Goal: Task Accomplishment & Management: Use online tool/utility

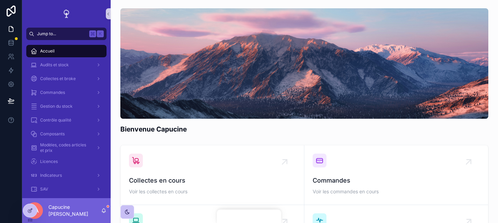
click at [71, 29] on button "Jump to... K" at bounding box center [66, 34] width 80 height 12
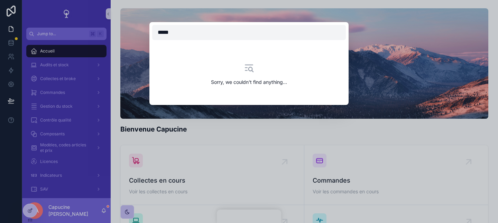
type input "******"
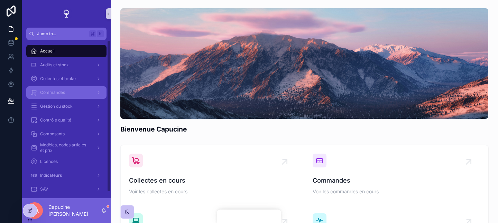
click at [94, 90] on div "scrollable content" at bounding box center [97, 92] width 9 height 11
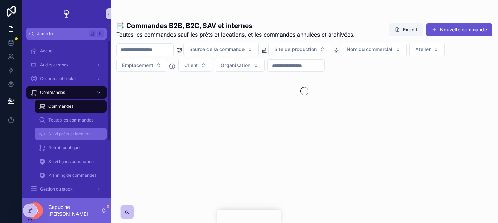
click at [88, 130] on div "Suivi prêts et location" at bounding box center [71, 134] width 64 height 11
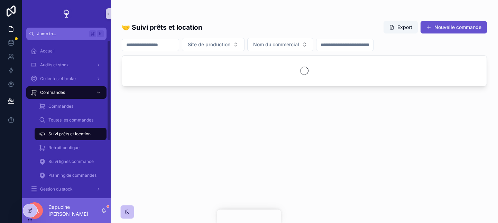
scroll to position [31, 0]
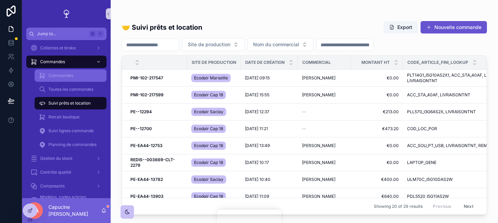
click at [86, 73] on div "Commandes" at bounding box center [71, 75] width 64 height 11
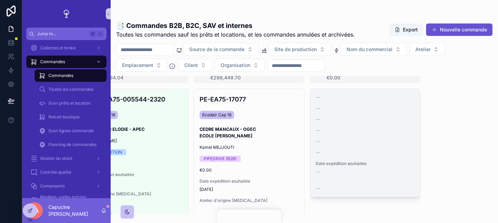
scroll to position [21, 503]
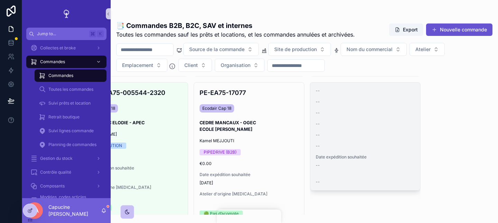
click at [368, 120] on div "-- -- -- -- -- -- Date expédition souhaitée -- --" at bounding box center [365, 137] width 110 height 108
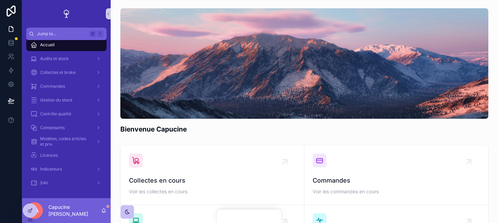
scroll to position [6, 0]
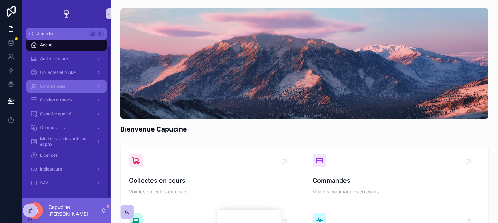
click at [98, 85] on icon "scrollable content" at bounding box center [98, 86] width 5 height 5
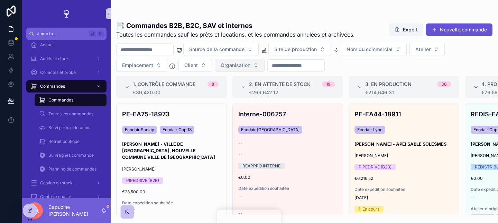
scroll to position [13, 0]
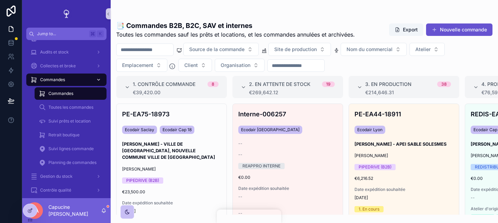
click at [216, 41] on div "📑 Commandes B2B, B2C, SAV et internes Toutes les commandes sauf les prêts et lo…" at bounding box center [304, 116] width 387 height 198
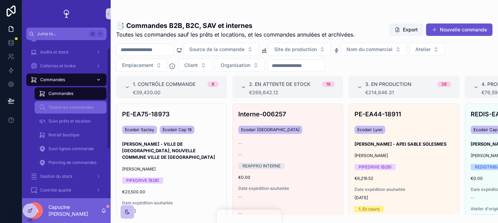
click at [71, 105] on span "Toutes les commandes" at bounding box center [70, 108] width 45 height 6
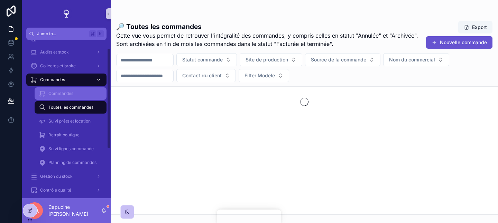
click at [78, 93] on div "Commandes" at bounding box center [71, 93] width 64 height 11
click at [86, 96] on div "Commandes" at bounding box center [71, 93] width 64 height 11
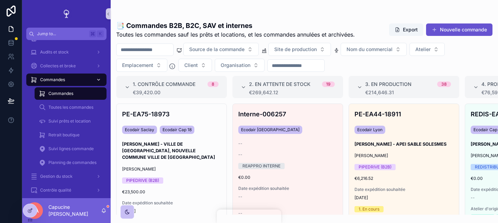
click at [155, 48] on input "scrollable content" at bounding box center [144, 50] width 57 height 10
click at [210, 38] on span "Toutes les commandes sauf les prêts et locations, et les commandes annulées et …" at bounding box center [235, 34] width 239 height 8
click at [367, 35] on div "📑 Commandes B2B, B2C, SAV et internes Toutes les commandes sauf les prêts et lo…" at bounding box center [304, 30] width 376 height 18
click at [198, 65] on span "Client" at bounding box center [190, 65] width 13 height 7
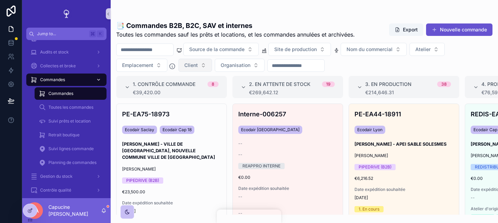
click at [198, 65] on button "Client" at bounding box center [195, 65] width 34 height 13
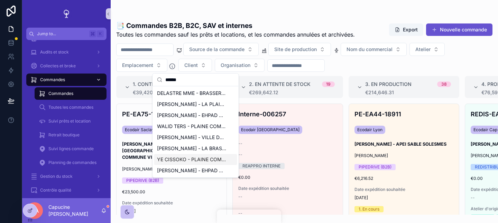
type input "******"
click at [212, 160] on span "YE CISSOKO - PLAINE COMMUNE VILLETANEUSE" at bounding box center [191, 159] width 69 height 7
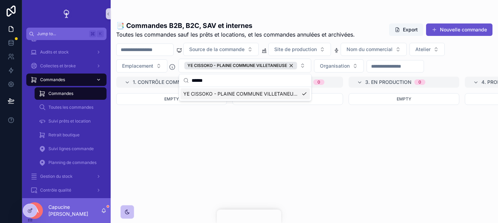
click at [327, 21] on h1 "📑 Commandes B2B, B2C, SAV et internes" at bounding box center [235, 26] width 239 height 10
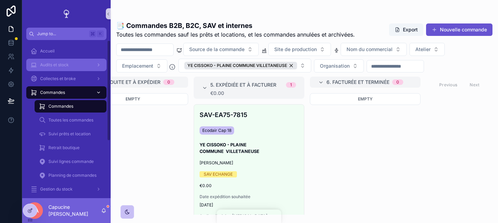
click at [71, 66] on div "Audits et stock" at bounding box center [66, 64] width 72 height 11
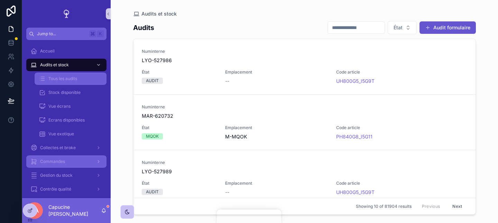
click at [74, 82] on div "Tous les audits" at bounding box center [71, 78] width 64 height 11
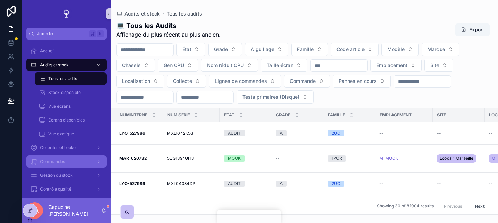
click at [275, 23] on div "💻 Tous les Audits Affichage du plus récent au plus ancien. Export" at bounding box center [304, 30] width 376 height 18
click at [162, 97] on input "scrollable content" at bounding box center [144, 98] width 57 height 10
click at [317, 81] on button "Commande" at bounding box center [307, 81] width 46 height 13
click at [374, 98] on div "État Grade Aiguillage Famille Code article Modèle Marque Chassis Gen CPU Nom ré…" at bounding box center [304, 73] width 387 height 61
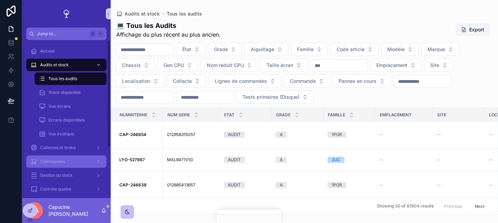
click at [39, 207] on div "CA" at bounding box center [34, 211] width 17 height 17
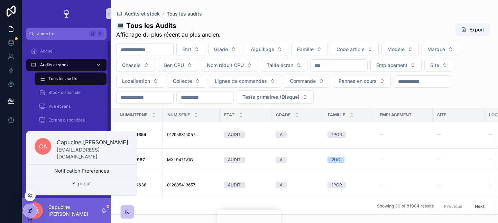
click at [29, 212] on icon at bounding box center [30, 211] width 6 height 6
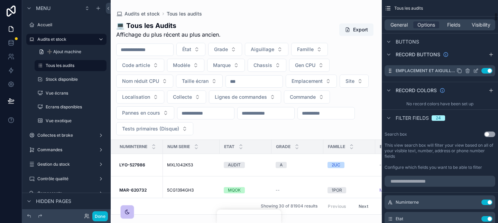
scroll to position [326, 0]
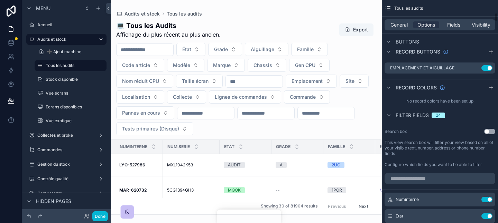
click at [493, 9] on div "Tous les audits" at bounding box center [440, 8] width 116 height 17
click at [96, 215] on button "Done" at bounding box center [100, 217] width 16 height 10
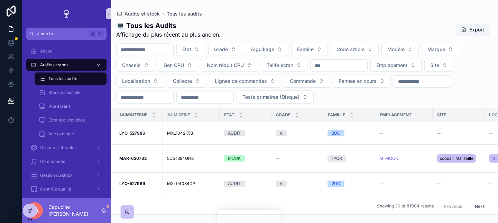
click at [312, 90] on div "État Grade Aiguillage Famille Code article Modèle Marque Chassis Gen CPU Nom ré…" at bounding box center [304, 73] width 387 height 61
click at [308, 84] on button "Commande" at bounding box center [307, 81] width 46 height 13
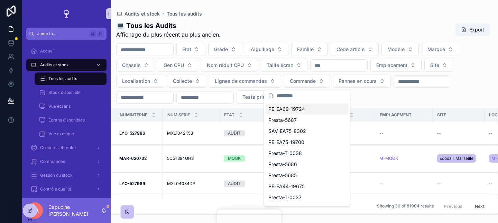
click at [373, 90] on div "État Grade Aiguillage Famille Code article Modèle Marque Chassis Gen CPU Nom ré…" at bounding box center [304, 73] width 387 height 61
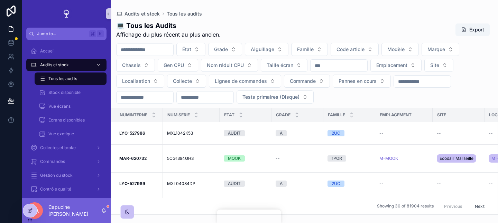
click at [137, 95] on input "scrollable content" at bounding box center [144, 98] width 57 height 10
click at [141, 130] on td "LYO-527986 LYO-527986" at bounding box center [137, 133] width 52 height 22
click at [141, 132] on strong "LYO-527986" at bounding box center [132, 133] width 26 height 5
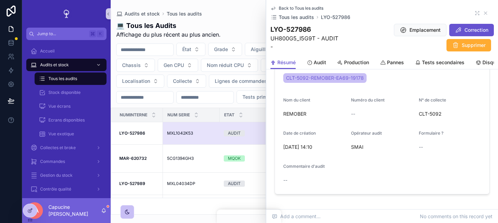
scroll to position [481, 0]
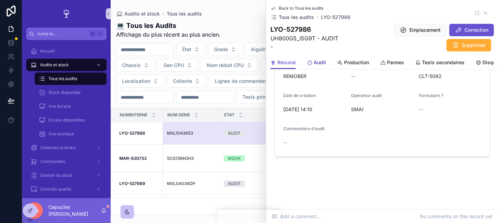
click at [321, 65] on span "Audit" at bounding box center [320, 62] width 12 height 7
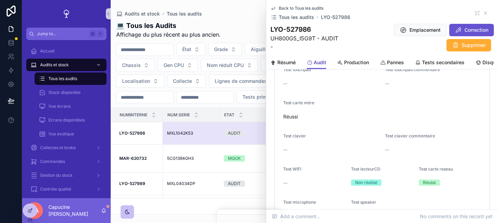
scroll to position [1077, 0]
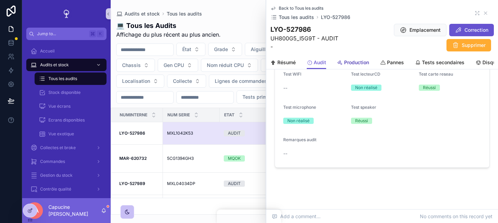
click at [363, 65] on span "Production" at bounding box center [356, 62] width 25 height 7
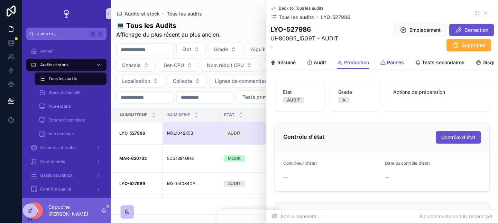
click at [393, 62] on span "Pannes" at bounding box center [395, 62] width 17 height 7
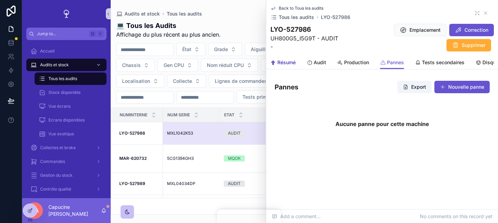
click at [292, 62] on span "Résumé" at bounding box center [286, 62] width 18 height 7
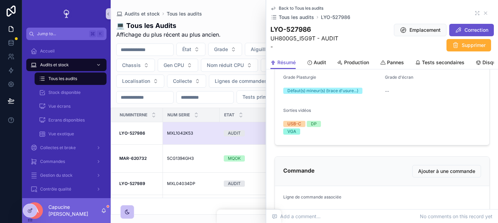
scroll to position [262, 0]
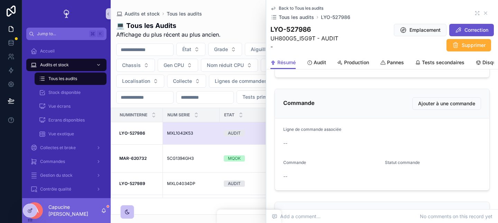
click at [336, 132] on div "Ligne de commande associée" at bounding box center [382, 131] width 198 height 8
drag, startPoint x: 336, startPoint y: 132, endPoint x: 338, endPoint y: 145, distance: 13.0
click at [338, 144] on div "Ligne de commande associée --" at bounding box center [382, 138] width 198 height 22
click at [338, 145] on div "--" at bounding box center [382, 143] width 198 height 7
drag, startPoint x: 338, startPoint y: 145, endPoint x: 338, endPoint y: 139, distance: 6.2
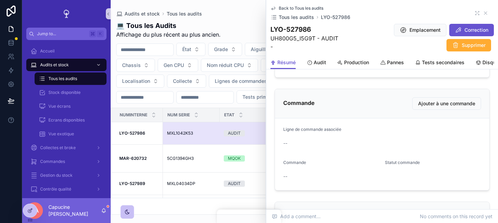
click at [338, 140] on div "--" at bounding box center [382, 143] width 198 height 7
click at [338, 139] on div "--" at bounding box center [382, 143] width 198 height 11
drag, startPoint x: 338, startPoint y: 139, endPoint x: 338, endPoint y: 125, distance: 13.5
click at [338, 125] on form "Ligne de commande associée -- Commande -- Statut commande" at bounding box center [382, 155] width 214 height 72
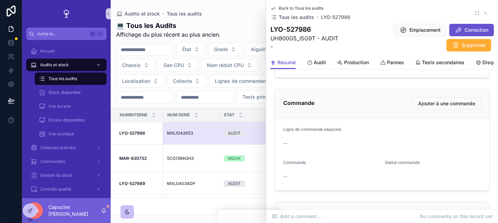
drag, startPoint x: 357, startPoint y: 142, endPoint x: 357, endPoint y: 121, distance: 21.8
click at [357, 126] on form "Ligne de commande associée -- Commande -- Statut commande" at bounding box center [382, 155] width 214 height 72
click at [357, 121] on form "Ligne de commande associée -- Commande -- Statut commande" at bounding box center [382, 155] width 214 height 72
click at [360, 127] on div "Ligne de commande associée" at bounding box center [382, 131] width 198 height 8
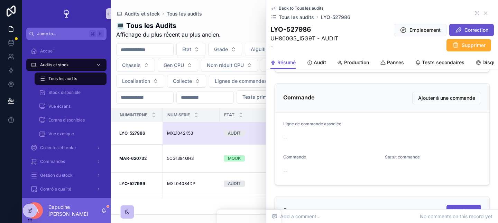
click at [334, 64] on div "Résumé Audit Production Pannes Tests secondaires Disques durs broyés" at bounding box center [381, 62] width 223 height 13
drag, startPoint x: 337, startPoint y: 64, endPoint x: 338, endPoint y: 59, distance: 4.2
click at [338, 64] on icon "scrollable content" at bounding box center [340, 63] width 6 height 6
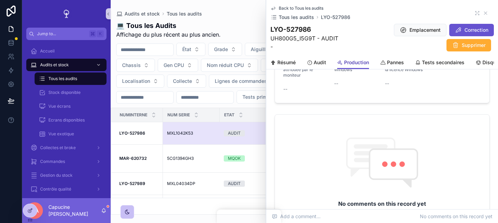
scroll to position [709, 0]
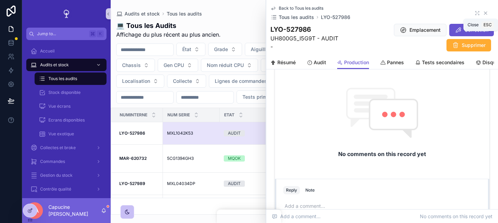
click at [486, 12] on icon "scrollable content" at bounding box center [486, 13] width 6 height 6
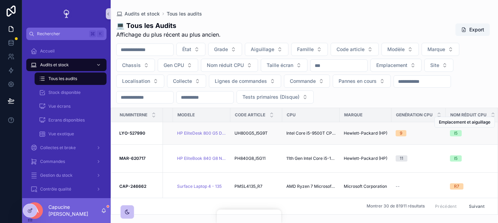
scroll to position [0, 255]
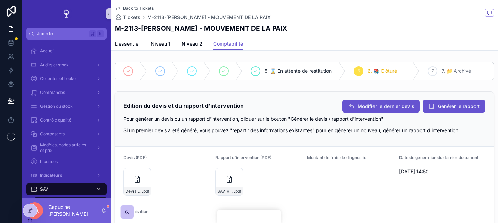
click at [137, 26] on h1 "M-2113-[PERSON_NAME] - MOUVEMENT DE LA PAIX" at bounding box center [201, 29] width 172 height 10
click at [129, 27] on h1 "M-2113-[PERSON_NAME] - MOUVEMENT DE LA PAIX" at bounding box center [201, 29] width 172 height 10
copy h1 "2113"
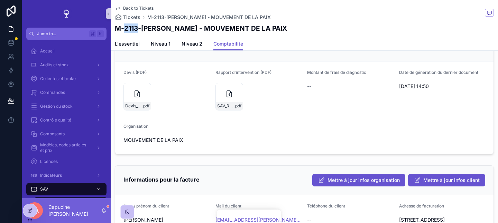
scroll to position [88, 0]
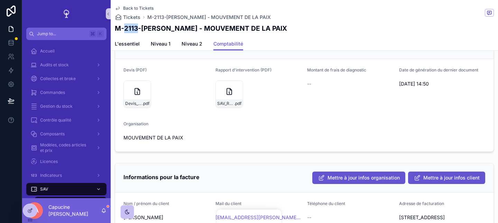
click at [318, 86] on div "--" at bounding box center [350, 84] width 86 height 7
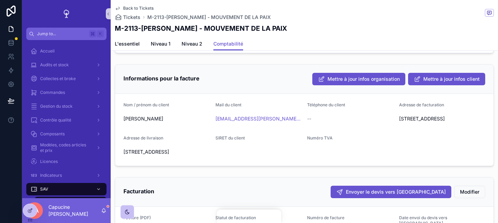
scroll to position [290, 0]
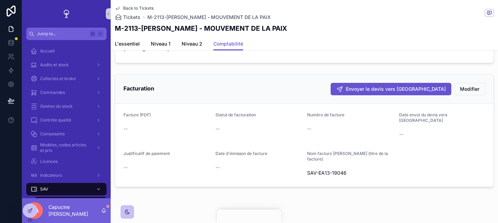
click at [319, 151] on span "Nom facture Pennylane (titre de la facture)" at bounding box center [347, 156] width 81 height 11
click at [402, 110] on form "Facture (PDF) -- Statut de facturation -- Numéro de facture -- Date envoi du de…" at bounding box center [304, 145] width 378 height 83
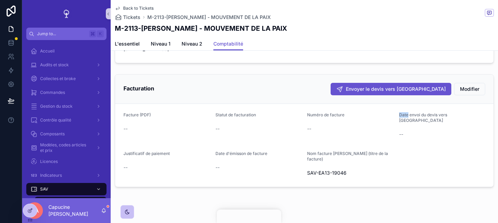
click at [402, 104] on div "Facturation Envoyer le devis vers Pennylane Modifier" at bounding box center [304, 89] width 378 height 29
click at [404, 93] on button "Envoyer le devis vers Pennylane" at bounding box center [390, 89] width 121 height 12
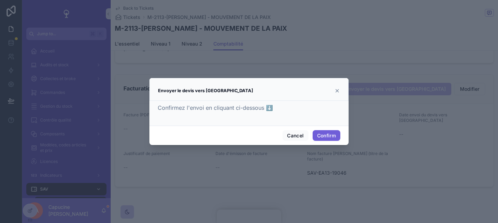
click at [337, 136] on button "Confirm" at bounding box center [326, 135] width 28 height 11
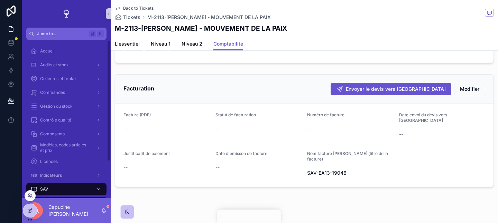
click at [37, 206] on div at bounding box center [30, 213] width 15 height 19
click at [30, 210] on icon at bounding box center [30, 211] width 6 height 6
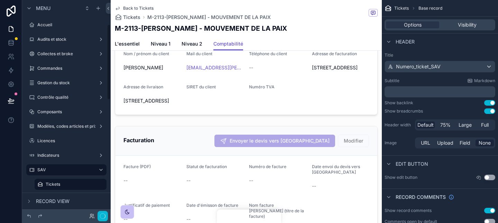
scroll to position [69, 0]
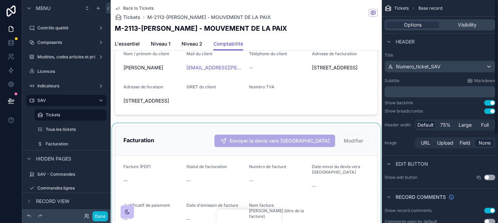
click at [341, 199] on div at bounding box center [246, 185] width 271 height 124
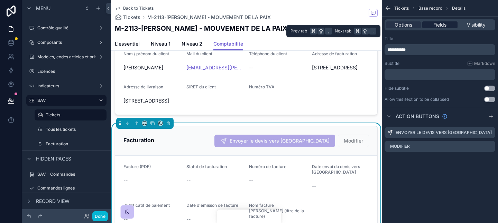
click at [451, 26] on div "Fields" at bounding box center [439, 24] width 35 height 7
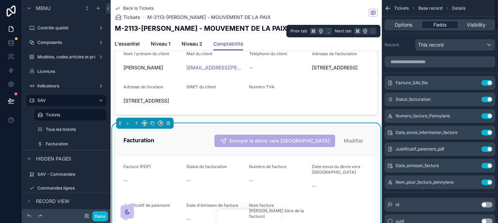
click at [442, 23] on span "Fields" at bounding box center [439, 24] width 13 height 7
click at [409, 23] on span "Options" at bounding box center [403, 24] width 18 height 7
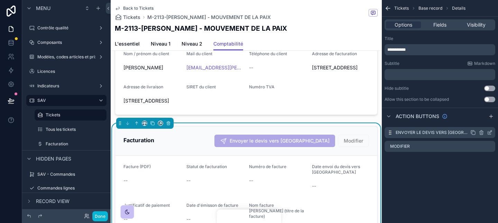
click at [487, 133] on icon "scrollable content" at bounding box center [490, 133] width 6 height 6
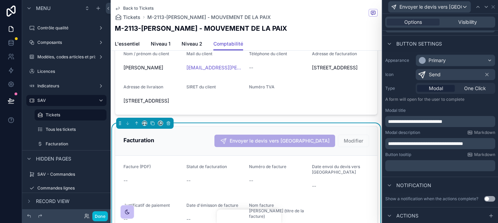
scroll to position [84, 0]
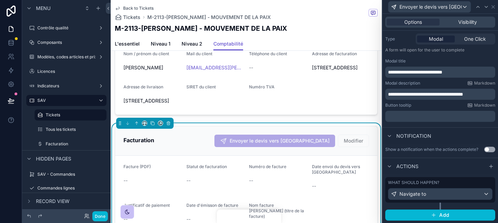
click at [454, 186] on div "What should happen? Navigate to" at bounding box center [440, 190] width 104 height 20
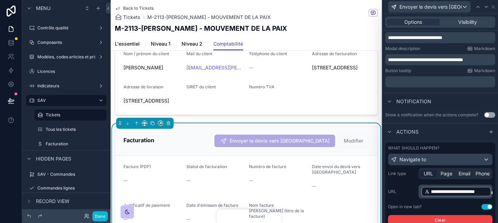
scroll to position [160, 0]
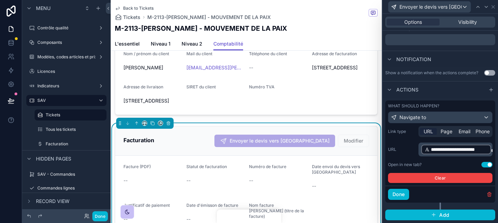
click at [461, 150] on span "**********" at bounding box center [459, 149] width 57 height 7
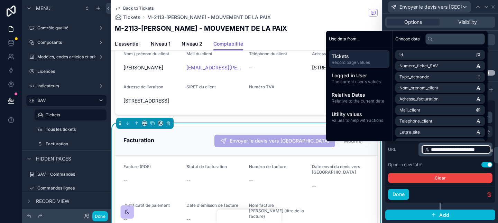
click at [455, 163] on div "Open in new tab? Use setting" at bounding box center [440, 165] width 104 height 6
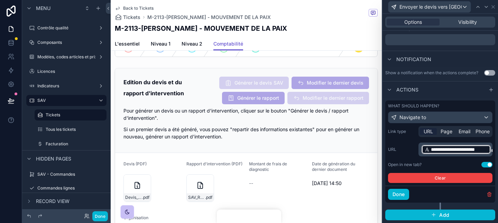
scroll to position [0, 0]
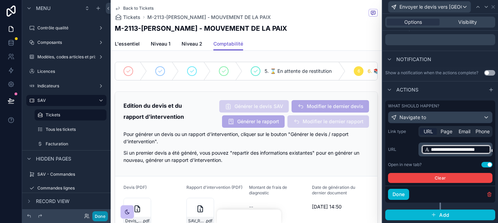
click at [99, 221] on button "Done" at bounding box center [100, 217] width 16 height 10
